Goal: Information Seeking & Learning: Learn about a topic

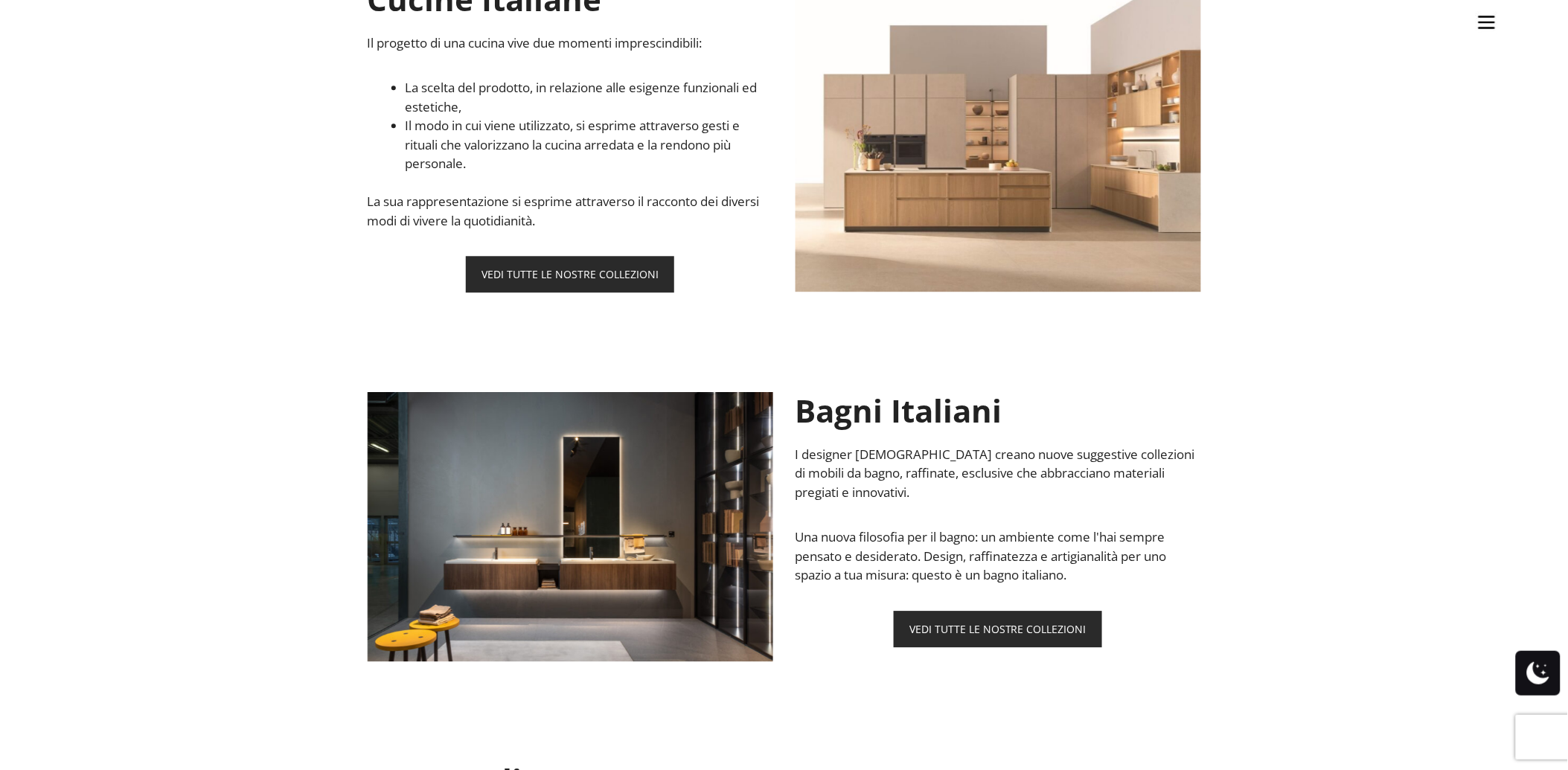
scroll to position [1239, 0]
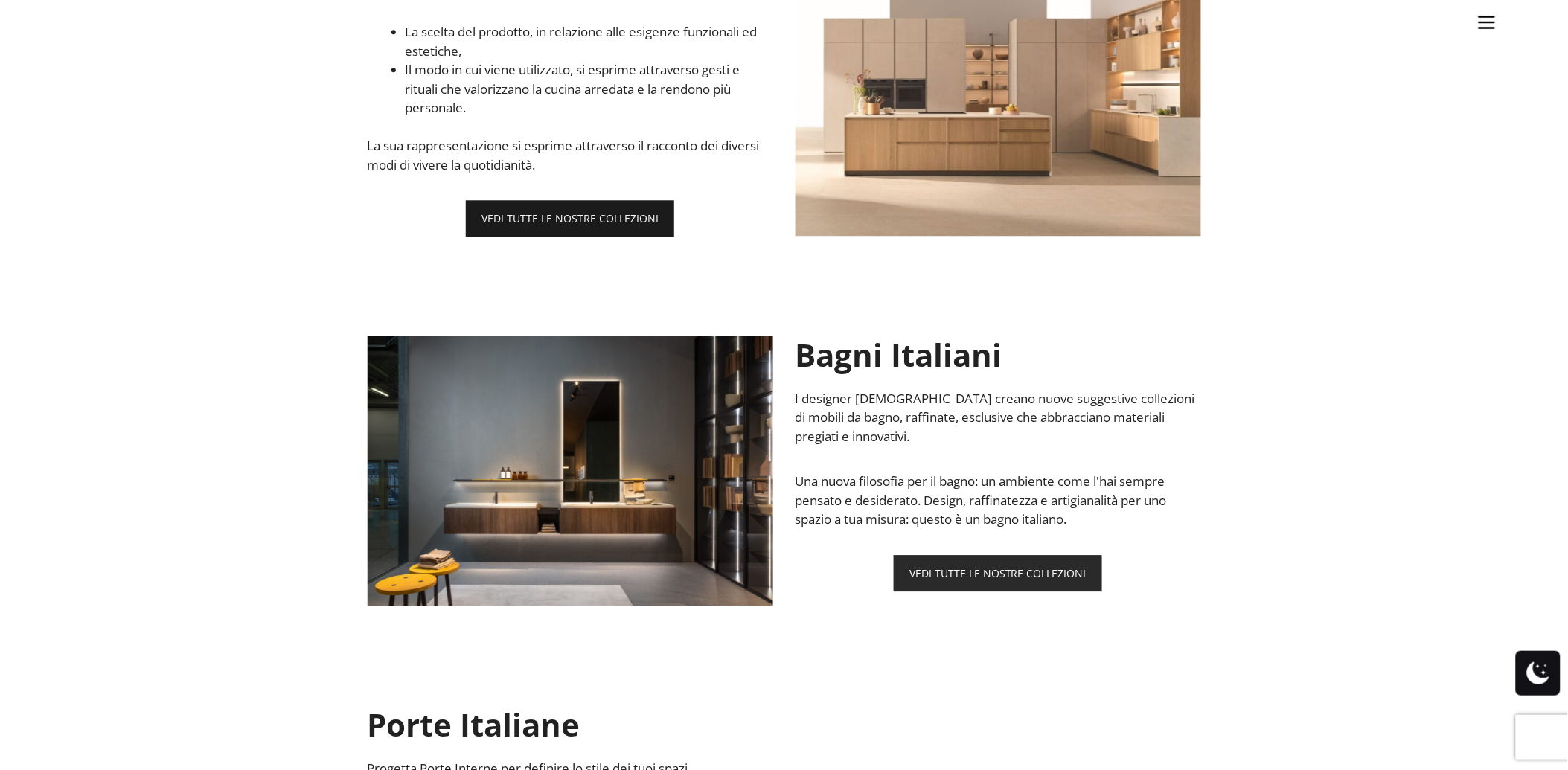
click at [568, 217] on link "VEDI TUTTE LE NOSTRE COLLEZIONI" at bounding box center [570, 218] width 208 height 37
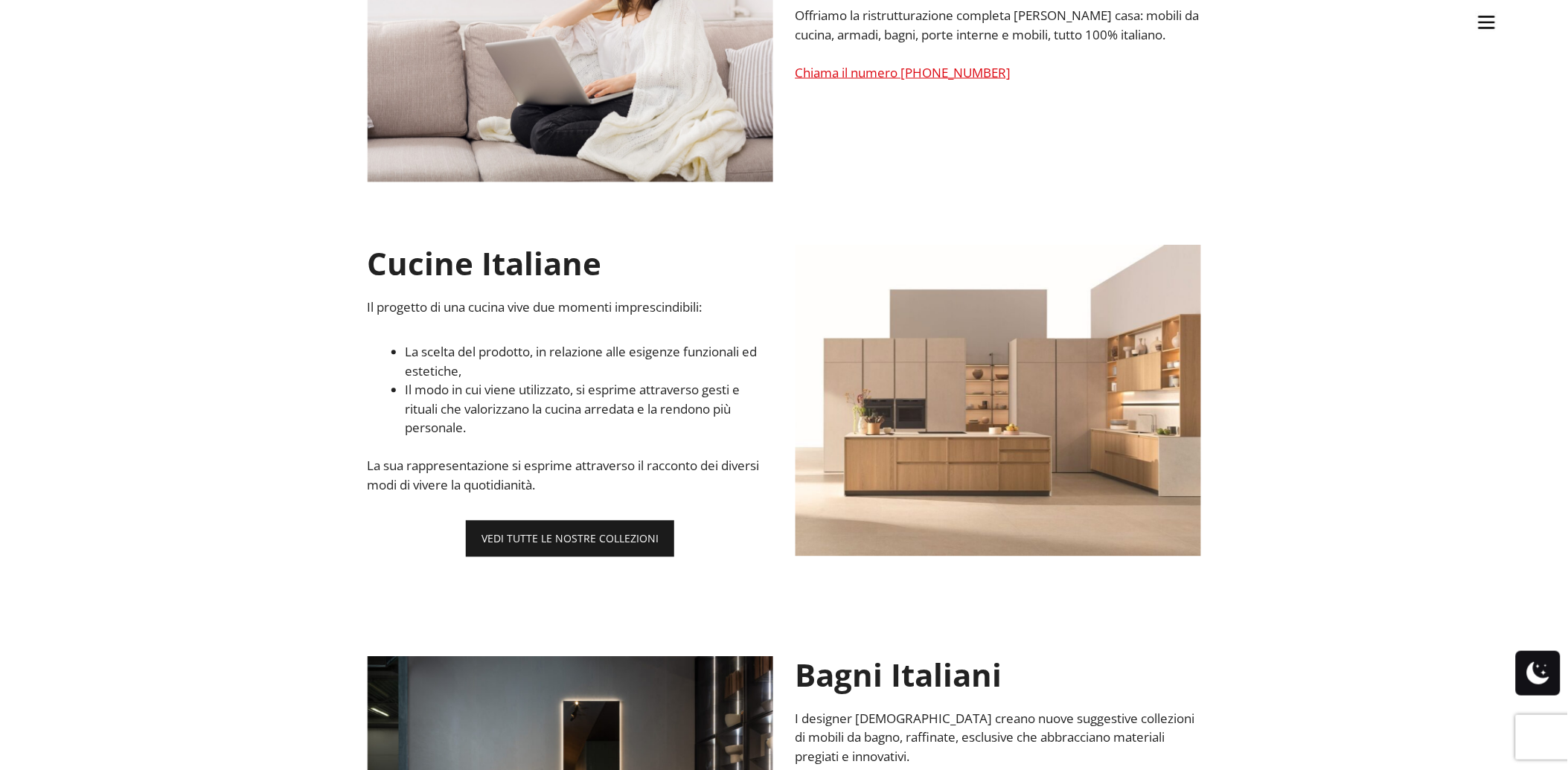
scroll to position [910, 0]
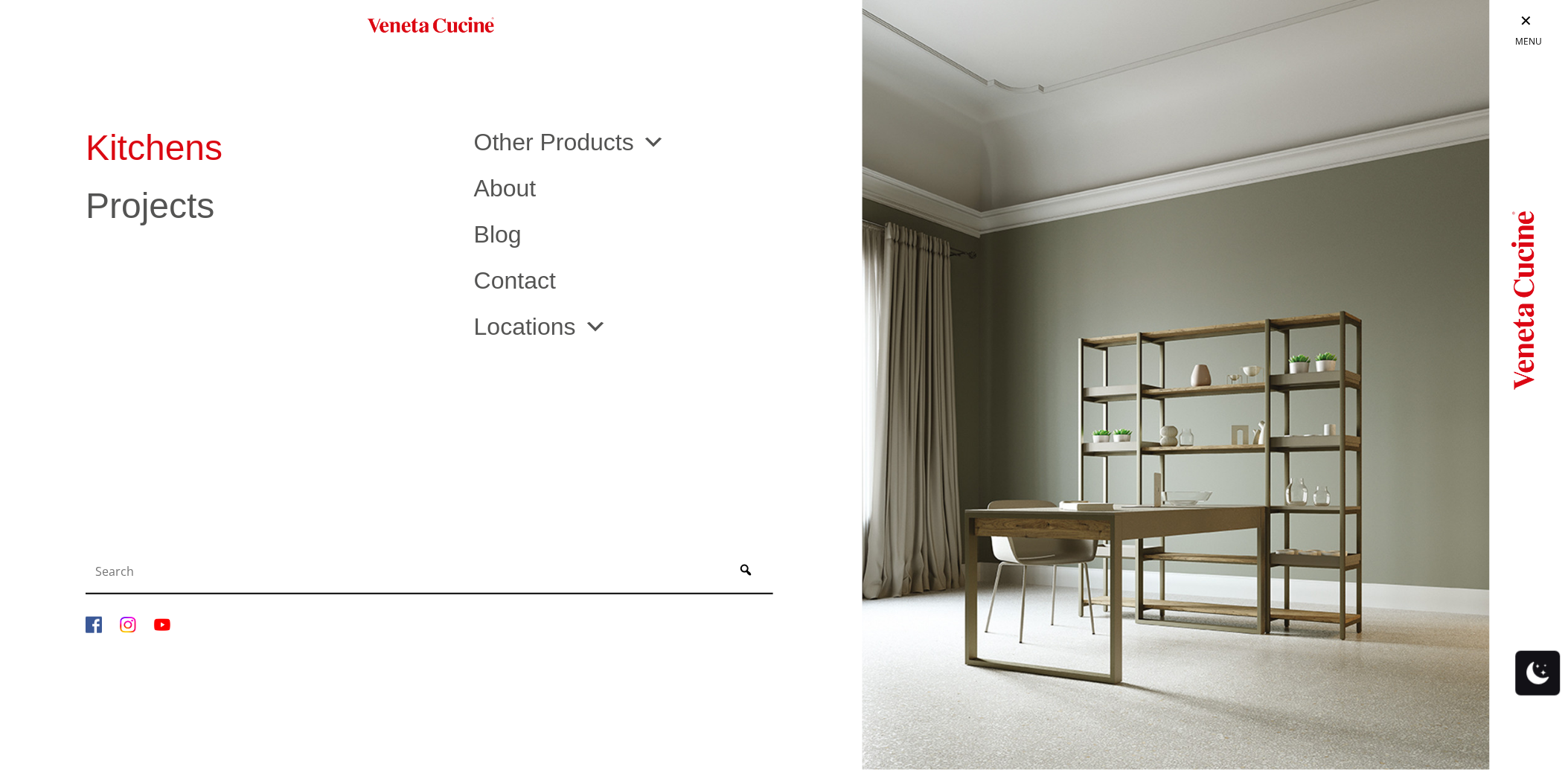
click at [167, 153] on link "Kitchens" at bounding box center [268, 148] width 366 height 36
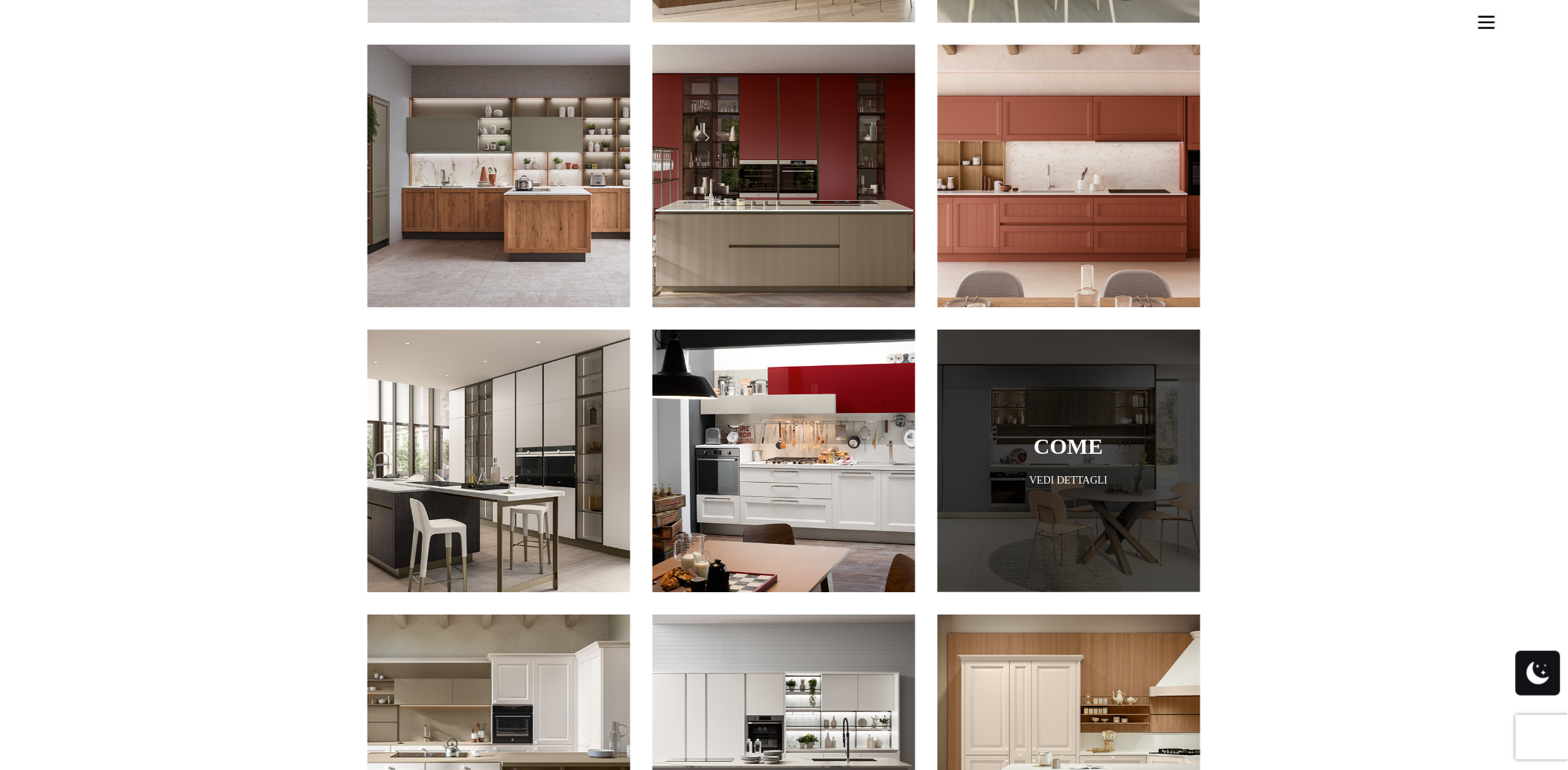
scroll to position [1307, 0]
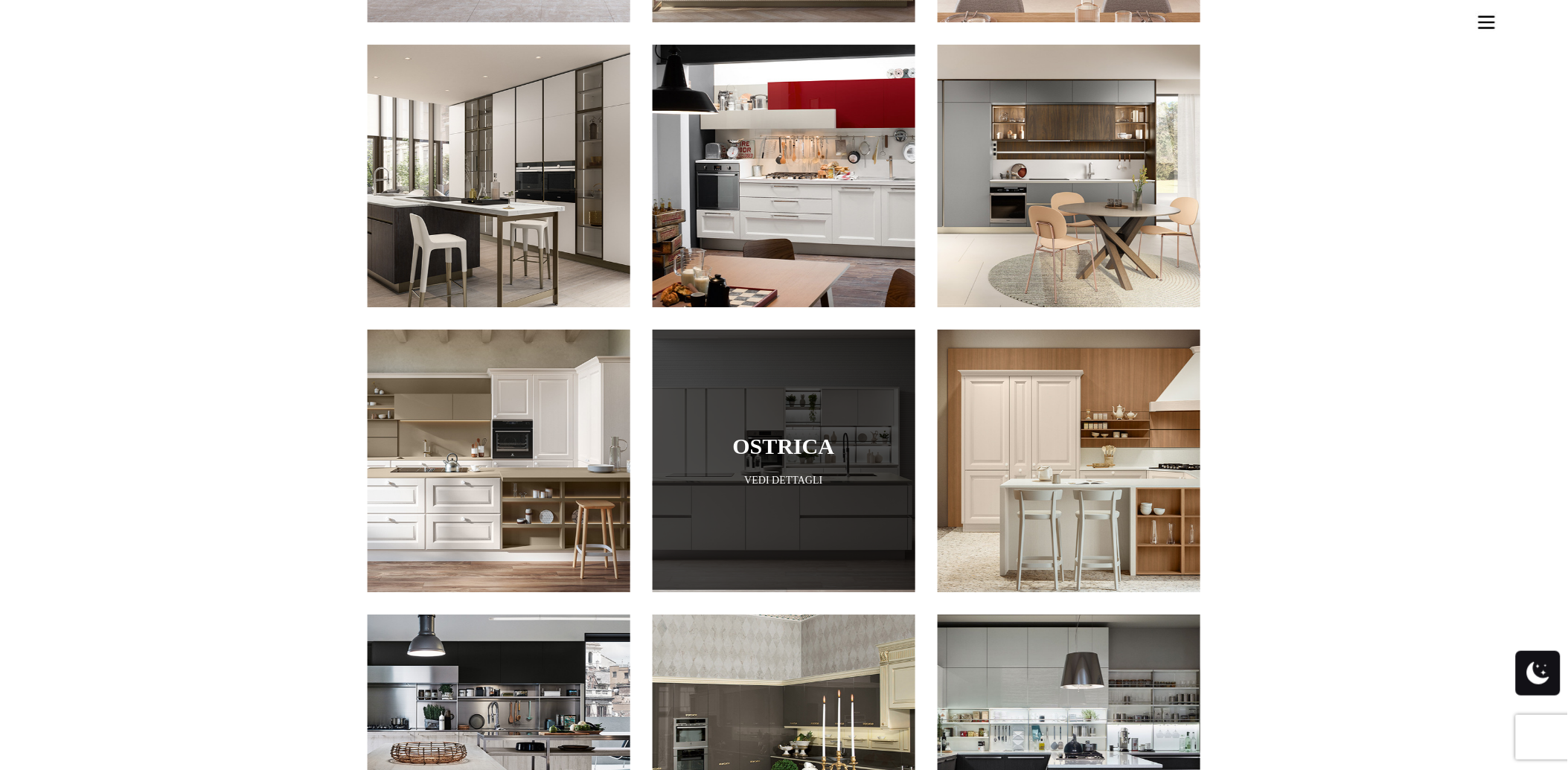
click at [776, 468] on div at bounding box center [784, 458] width 263 height 263
click at [776, 473] on link "vedi dettagli" at bounding box center [784, 480] width 263 height 15
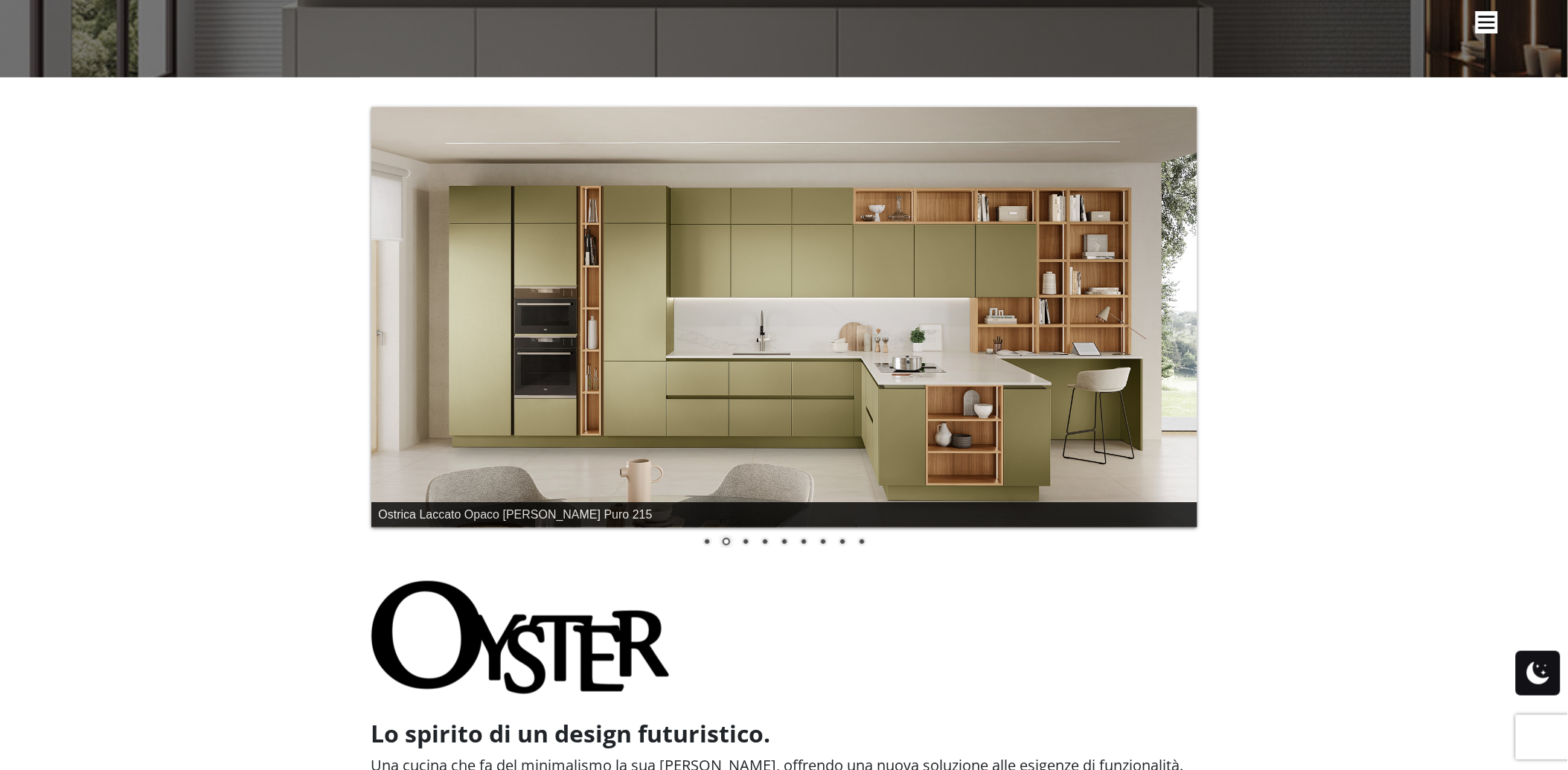
scroll to position [276, 0]
